Goal: Task Accomplishment & Management: Use online tool/utility

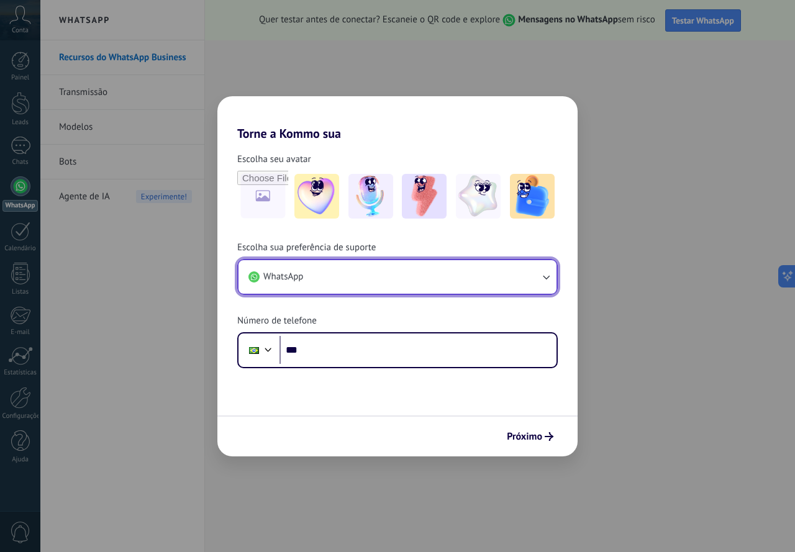
click at [546, 277] on icon "button" at bounding box center [546, 277] width 12 height 12
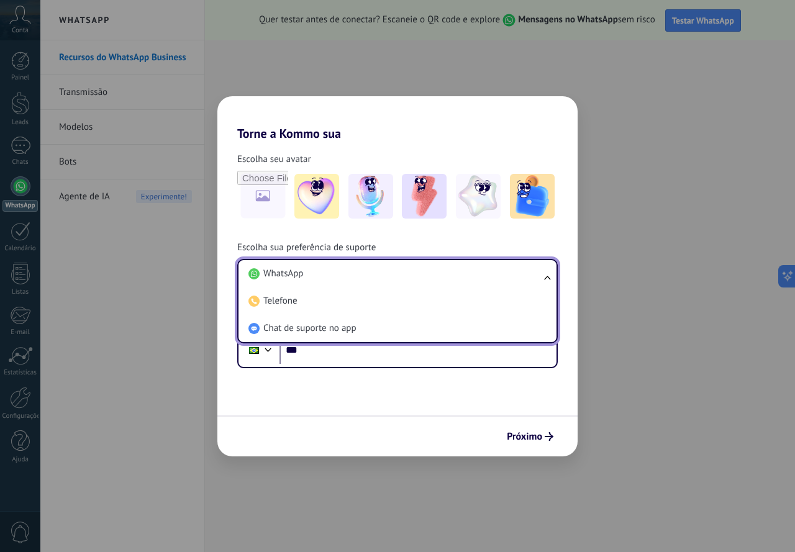
drag, startPoint x: 483, startPoint y: 282, endPoint x: 457, endPoint y: 309, distance: 37.8
click at [482, 284] on li "WhatsApp" at bounding box center [395, 273] width 303 height 27
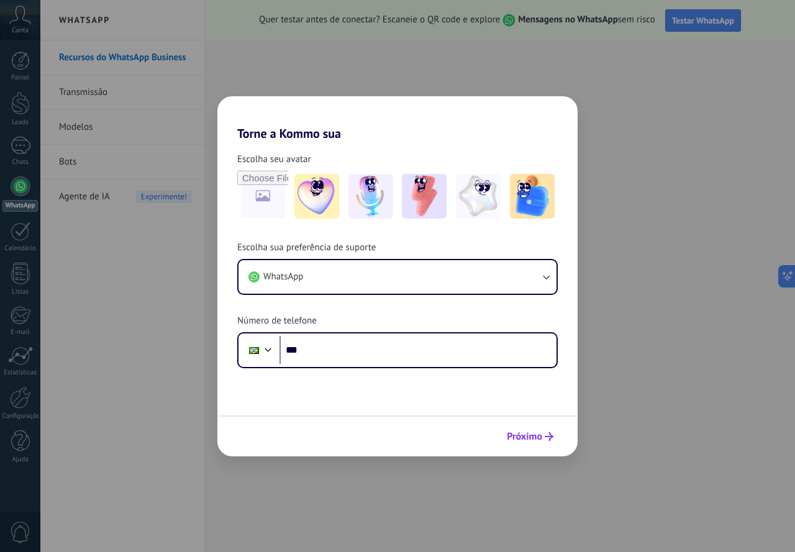
click at [537, 434] on span "Próximo" at bounding box center [524, 436] width 35 height 9
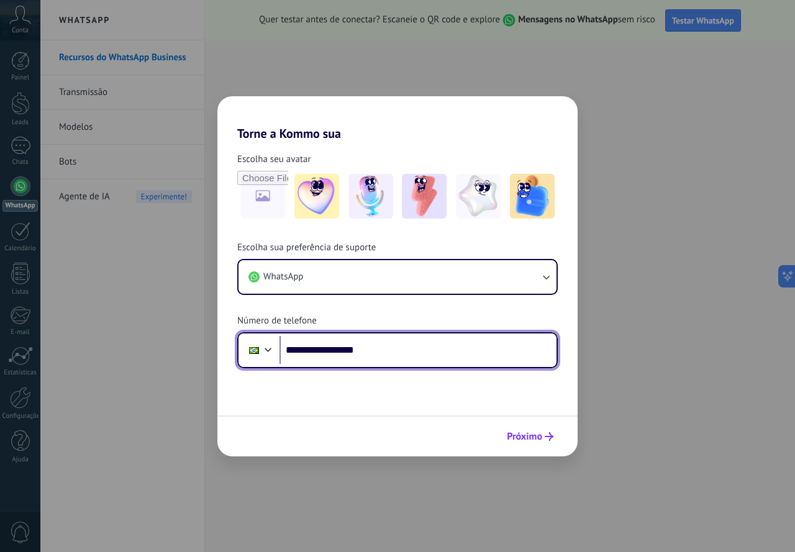
type input "**********"
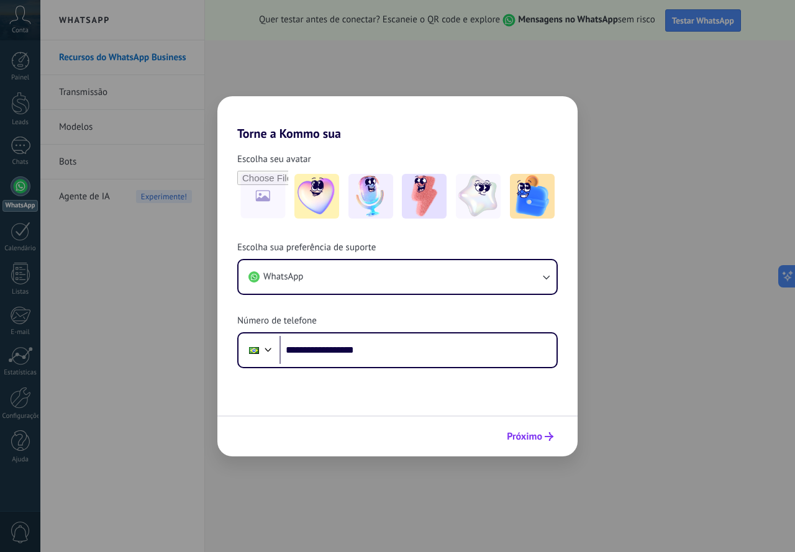
click at [531, 440] on span "Próximo" at bounding box center [524, 436] width 35 height 9
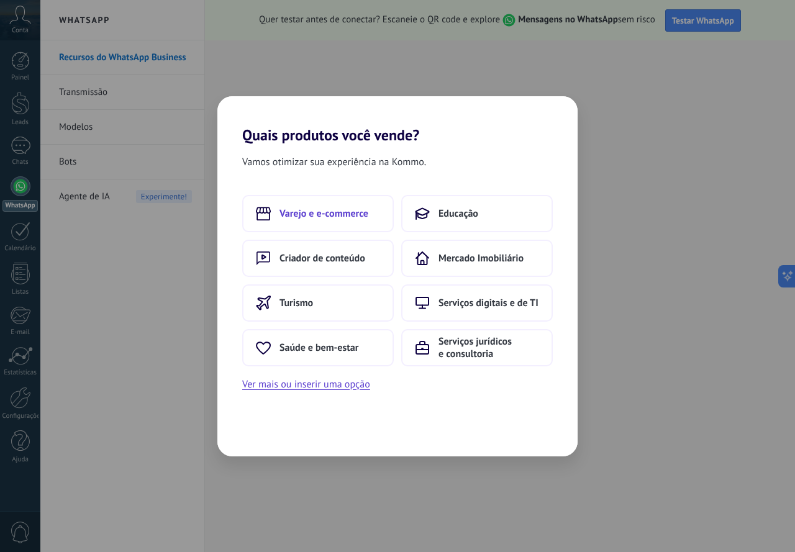
click at [349, 215] on span "Varejo e e-commerce" at bounding box center [324, 214] width 89 height 12
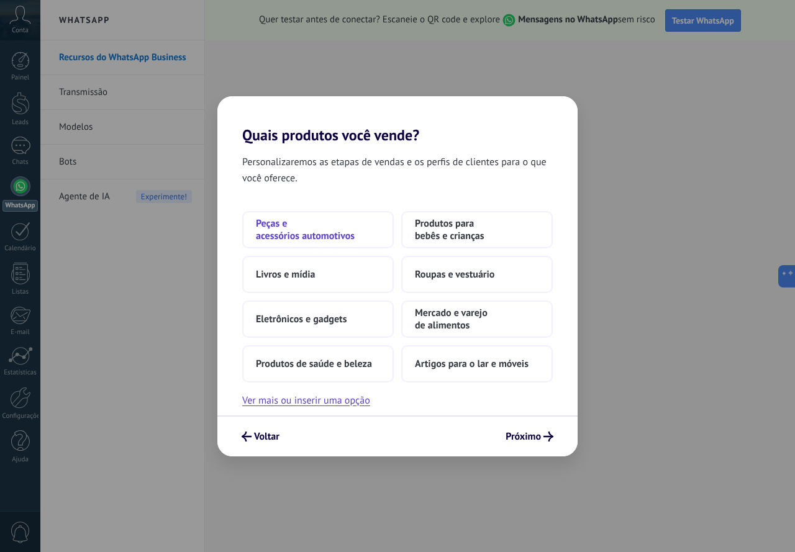
click at [342, 232] on span "Peças e acessórios automotivos" at bounding box center [318, 229] width 124 height 25
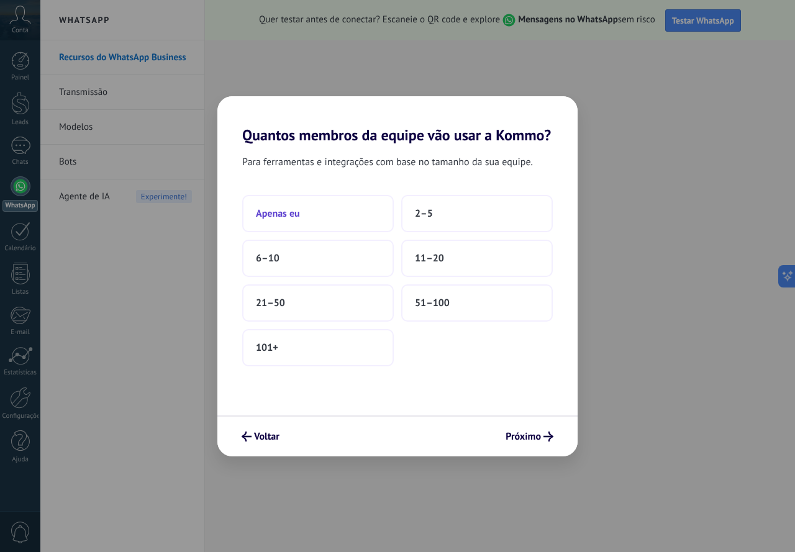
click at [332, 222] on button "Apenas eu" at bounding box center [318, 213] width 152 height 37
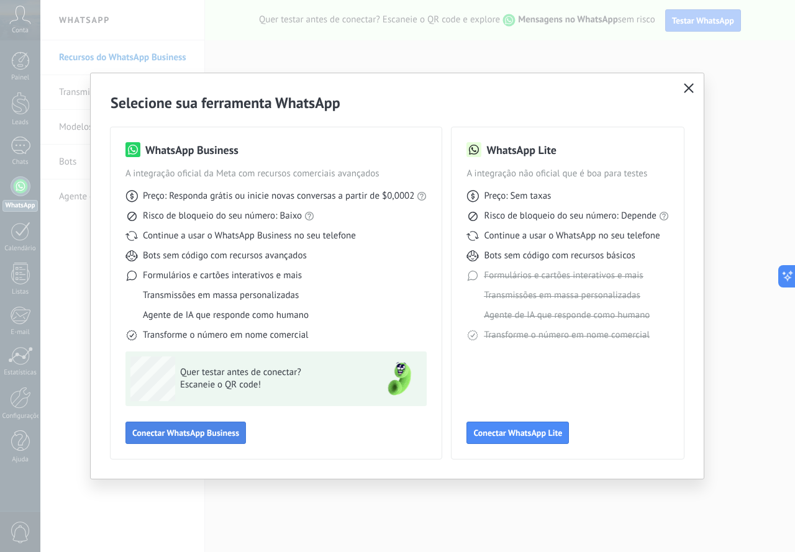
click at [216, 435] on span "Conectar WhatsApp Business" at bounding box center [185, 433] width 107 height 9
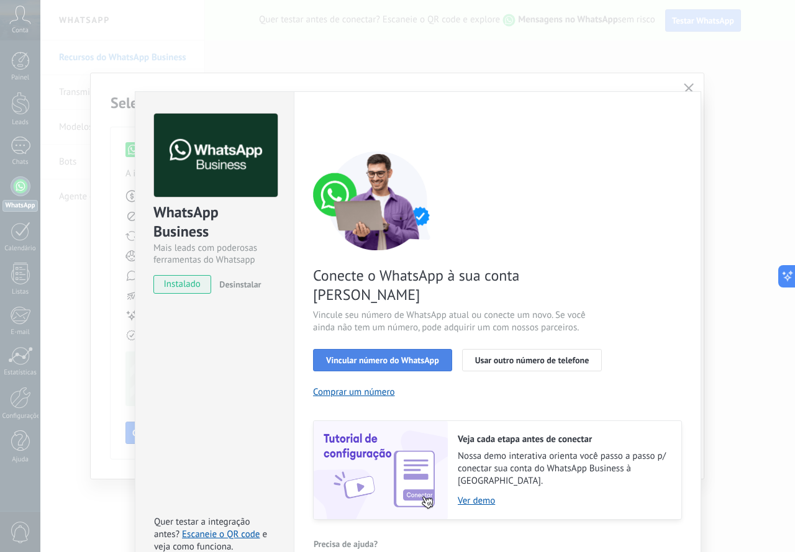
click at [393, 356] on span "Vincular número do WhatsApp" at bounding box center [382, 360] width 113 height 9
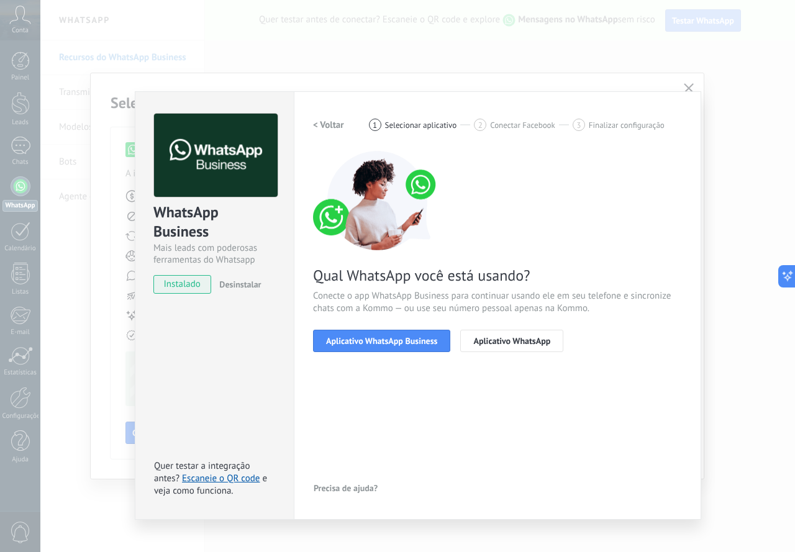
click at [393, 340] on span "Aplicativo WhatsApp Business" at bounding box center [381, 341] width 111 height 9
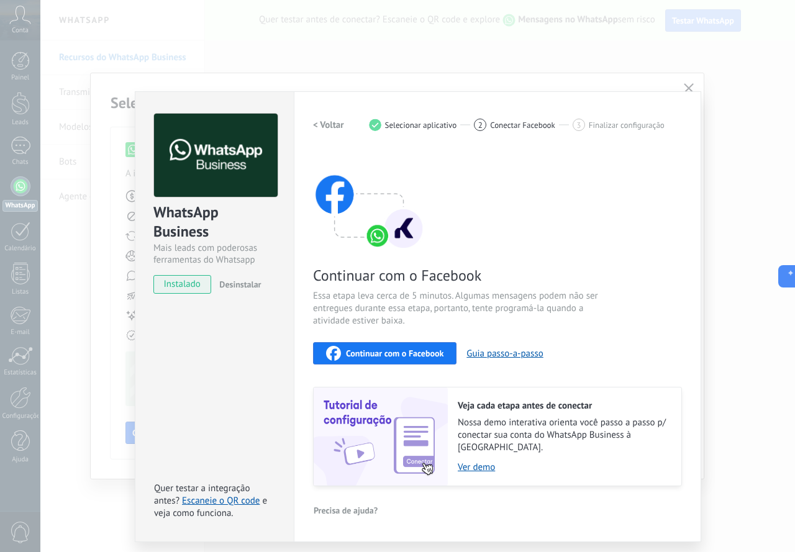
click at [186, 286] on span "instalado" at bounding box center [182, 284] width 57 height 19
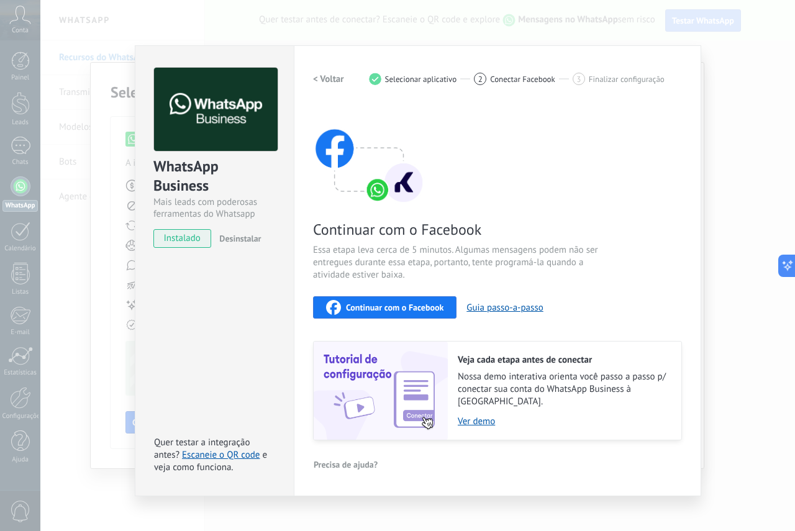
drag, startPoint x: 770, startPoint y: 132, endPoint x: 507, endPoint y: 397, distance: 373.9
click at [752, 163] on div "WhatsApp Business Mais leads com poderosas ferramentas do Whatsapp instalado De…" at bounding box center [417, 265] width 755 height 531
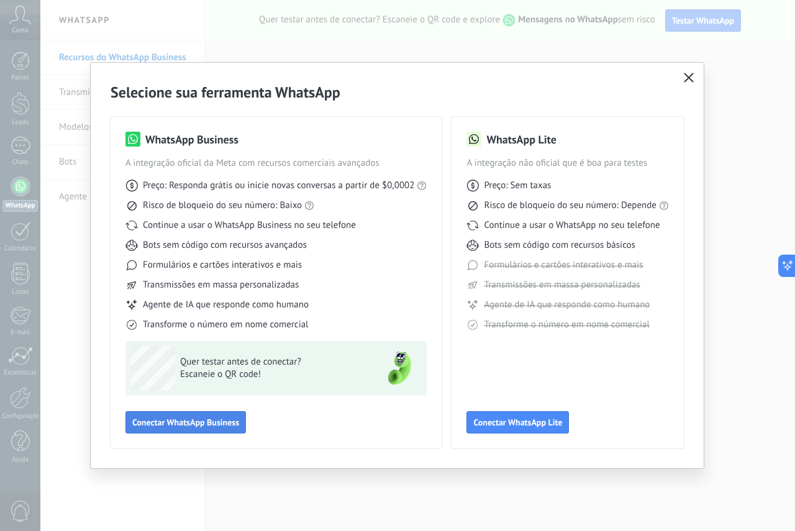
click at [209, 422] on span "Conectar WhatsApp Business" at bounding box center [185, 422] width 107 height 9
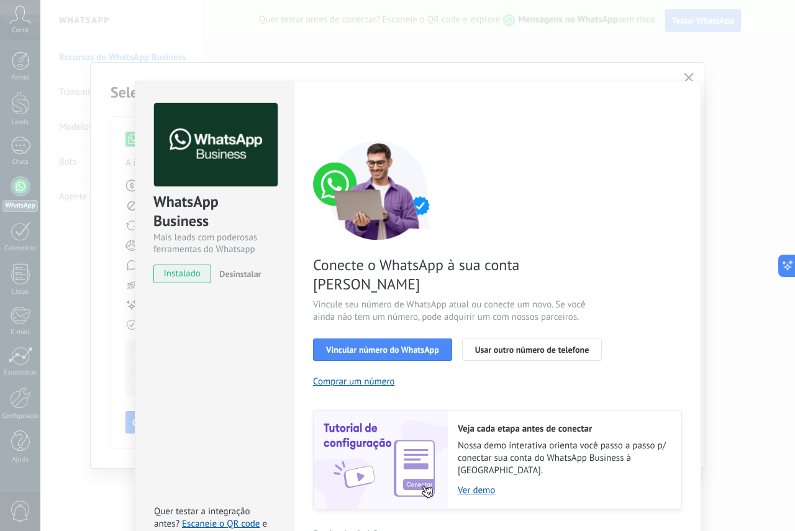
click at [744, 216] on div "WhatsApp Business Mais leads com poderosas ferramentas do Whatsapp instalado De…" at bounding box center [417, 265] width 755 height 531
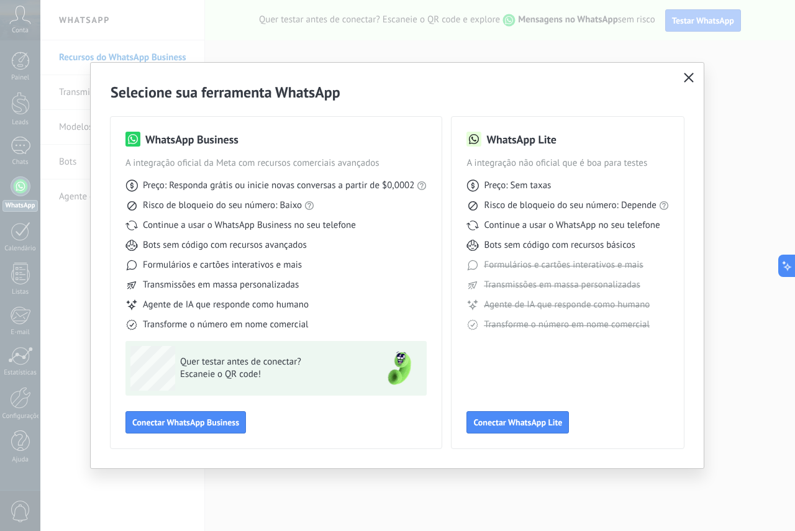
click at [690, 80] on use "button" at bounding box center [688, 77] width 9 height 9
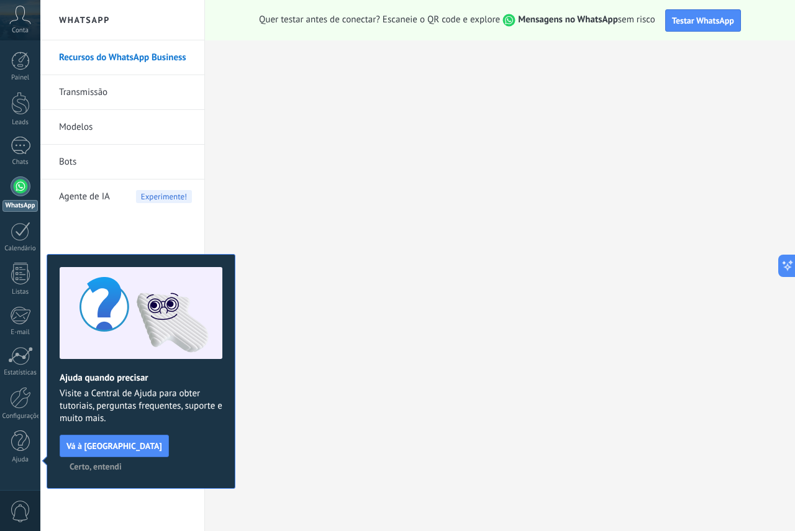
click at [99, 92] on link "Transmissão" at bounding box center [125, 92] width 133 height 35
